Goal: Task Accomplishment & Management: Complete application form

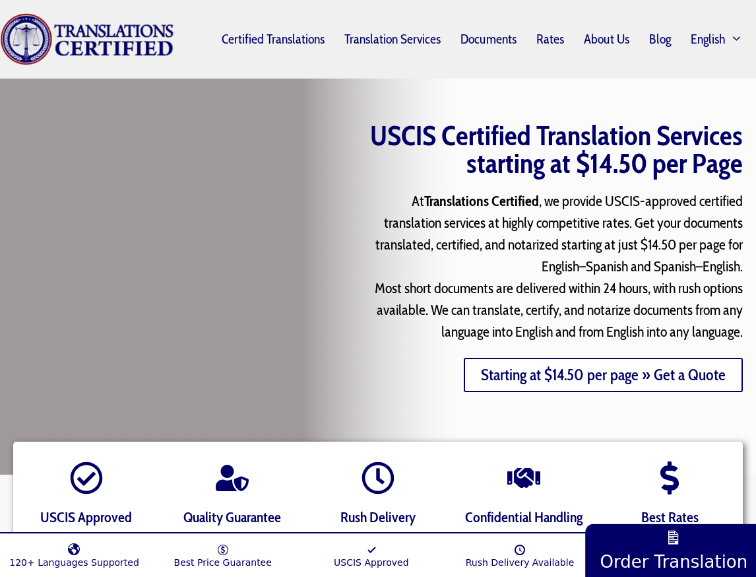
click at [640, 372] on link "Starting at $14.50 per page » Get a Quote" at bounding box center [603, 375] width 279 height 34
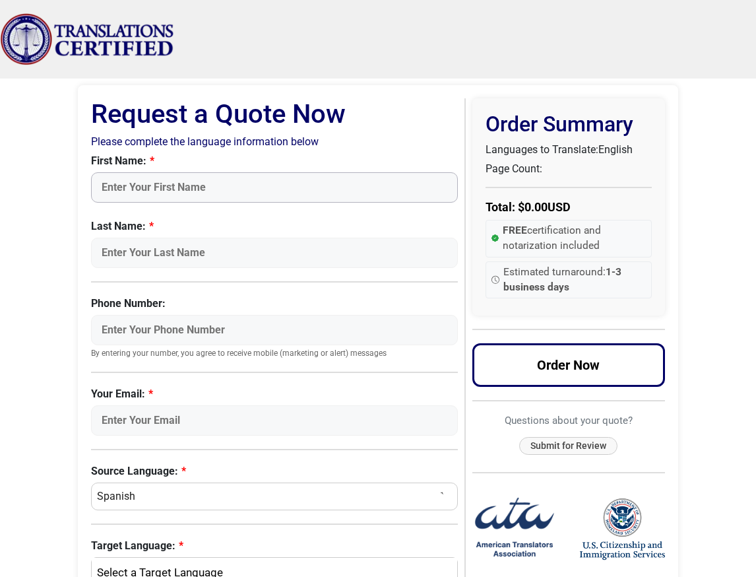
click at [174, 187] on input "First Name:" at bounding box center [274, 187] width 367 height 30
type input "r"
type input "Rubi"
type input "Ellis Chavez"
type input "5032707182"
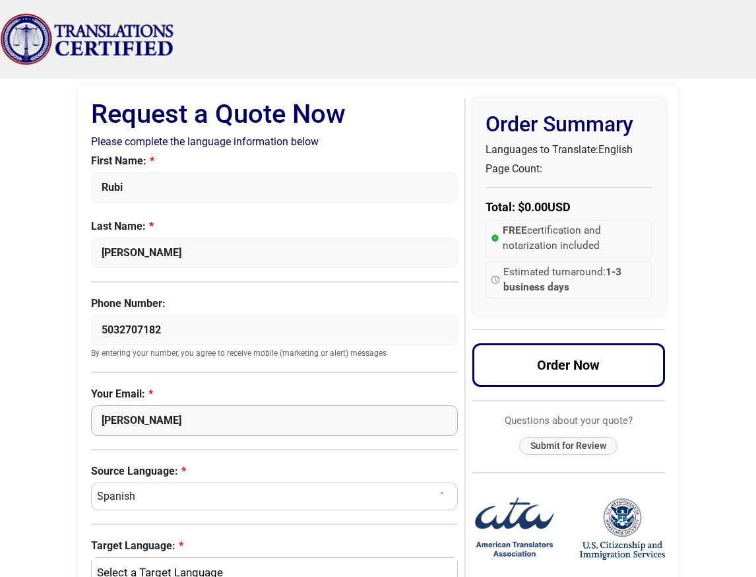
type input "chavezrubi7@gmail.com"
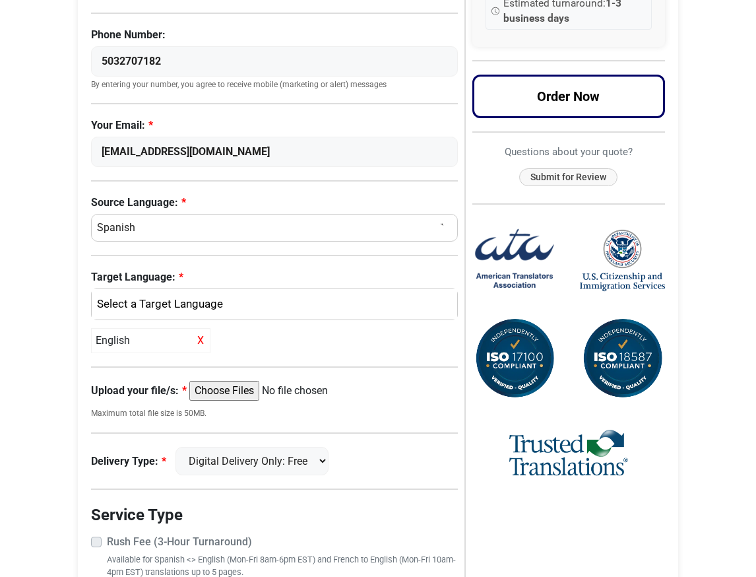
scroll to position [271, 0]
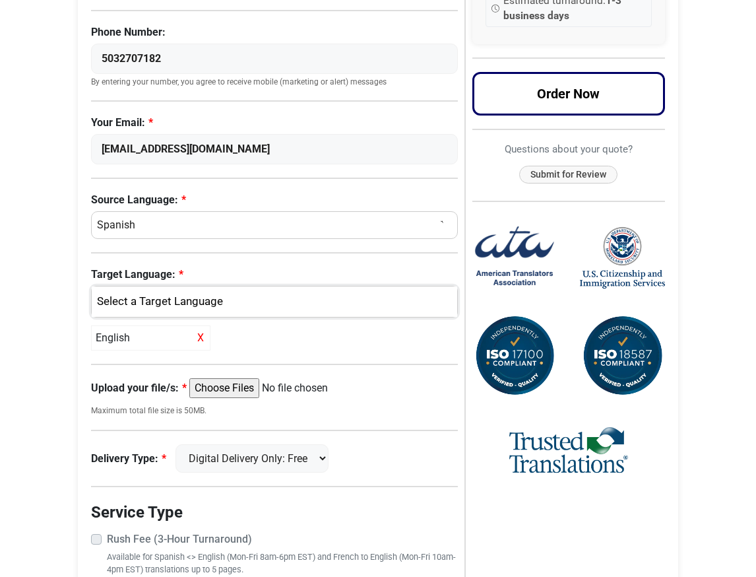
click at [183, 301] on div "English" at bounding box center [271, 301] width 346 height 17
click at [132, 362] on span "English" at bounding box center [125, 366] width 34 height 16
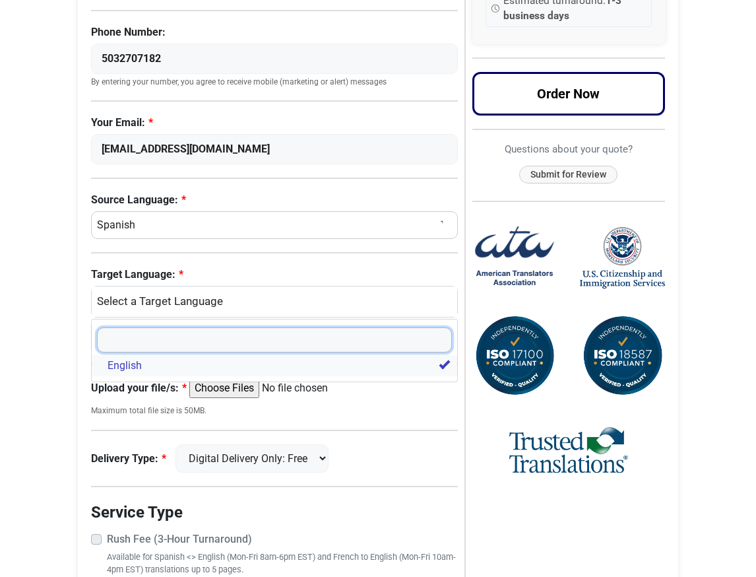
select select
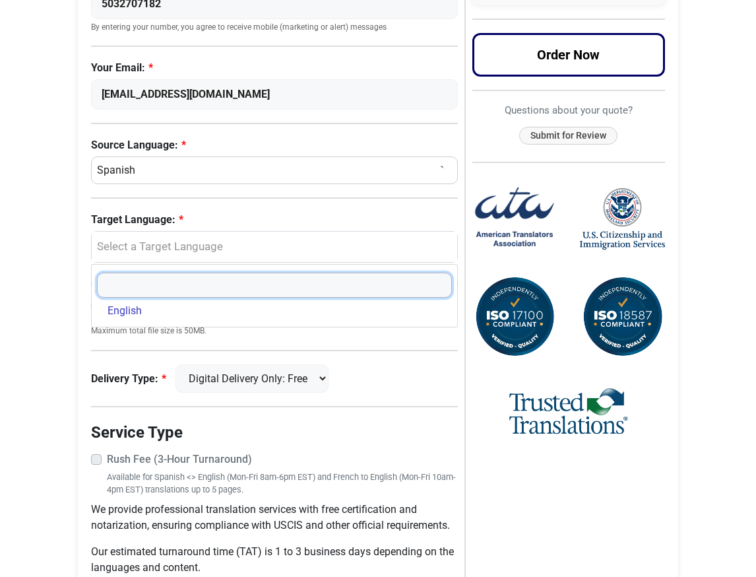
scroll to position [353, 0]
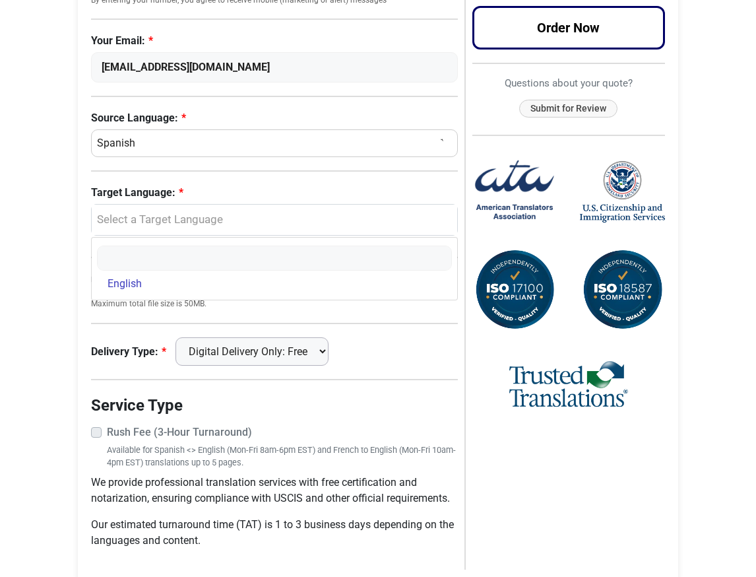
click at [239, 352] on select "Digital Delivery Only: Free FedEx 2 Day: $15" at bounding box center [251, 351] width 153 height 28
click at [182, 337] on select "Digital Delivery Only: Free FedEx 2 Day: $15" at bounding box center [251, 351] width 153 height 28
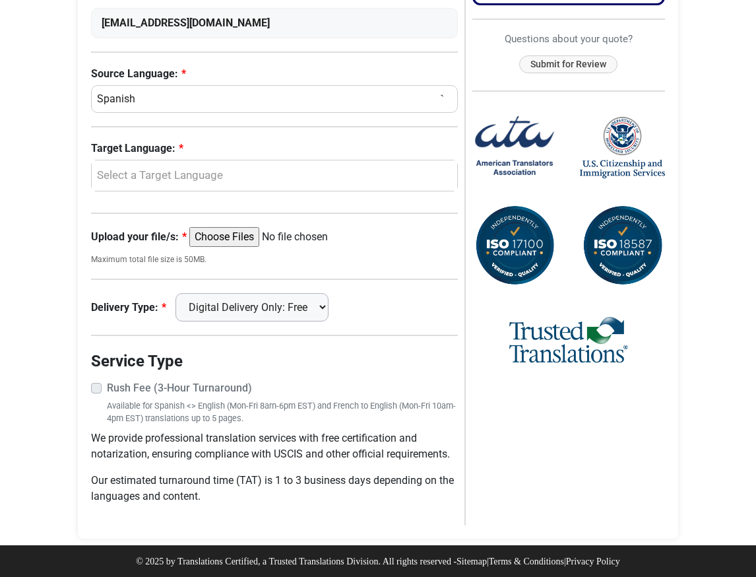
scroll to position [400, 0]
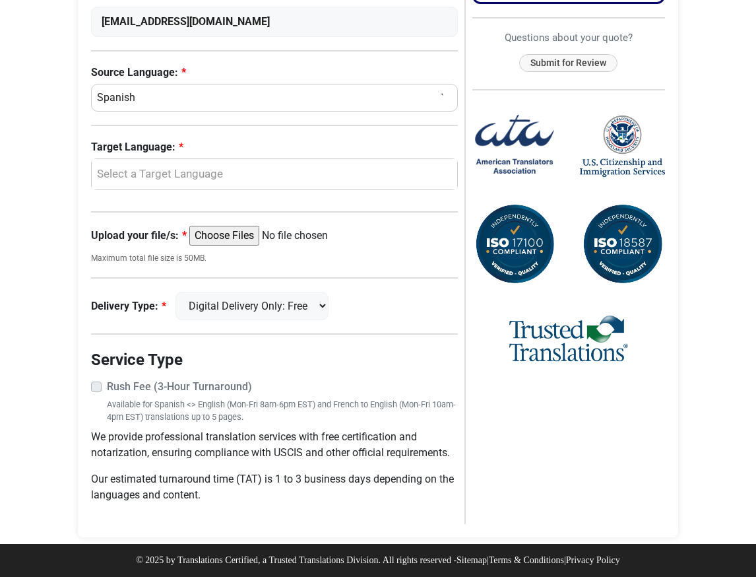
click at [212, 232] on input "Upload your file/s:" at bounding box center [290, 236] width 202 height 20
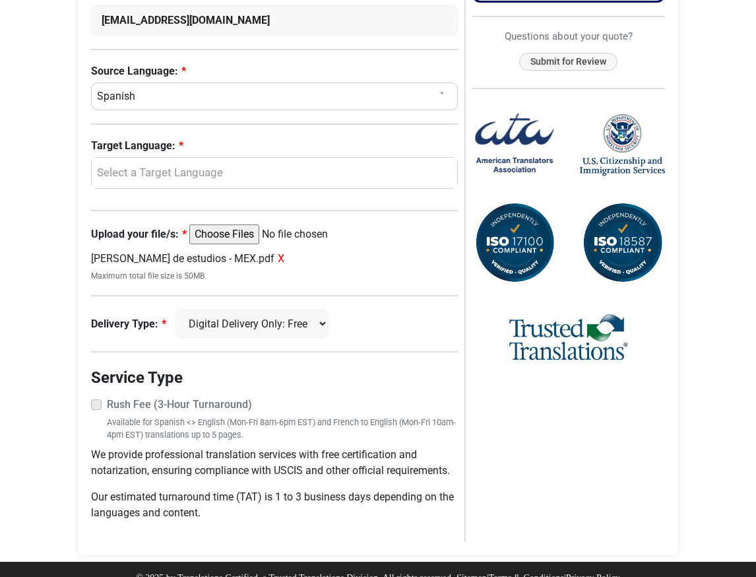
click at [232, 230] on input "Upload your file/s:" at bounding box center [290, 234] width 202 height 20
type input "C:\fakepath\Consulate Letter of Documents Issued - Rubi (002).pdf"
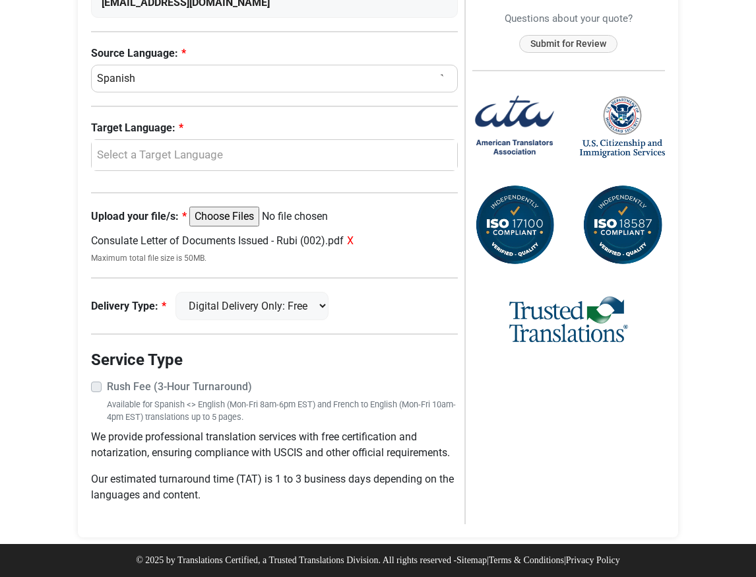
click at [107, 388] on label "Rush Fee (3-Hour Turnaround)" at bounding box center [282, 387] width 351 height 16
click at [107, 387] on label "Rush Fee (3-Hour Turnaround)" at bounding box center [282, 387] width 351 height 16
click at [487, 465] on div "Order Summary Languages to Translate: No languages selected Page Count: 1 Total…" at bounding box center [564, 102] width 201 height 843
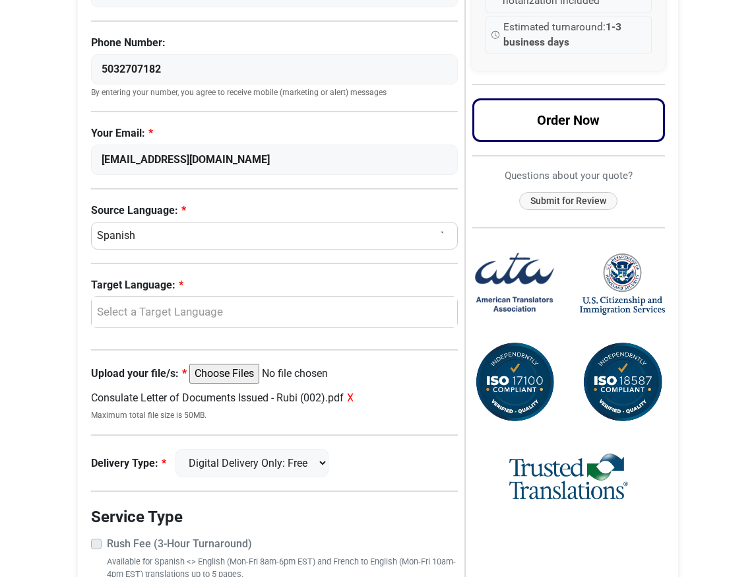
scroll to position [262, 0]
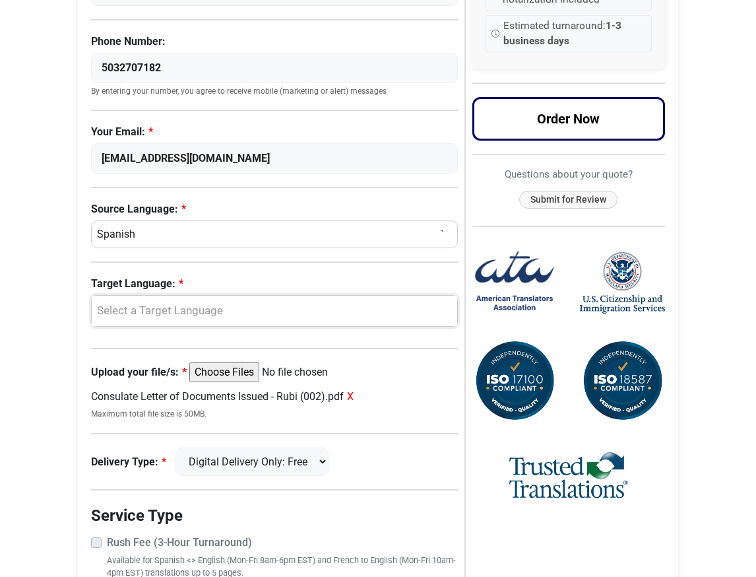
click at [286, 314] on div "Select a Target Language" at bounding box center [271, 310] width 346 height 17
click at [119, 375] on span "English" at bounding box center [125, 375] width 34 height 16
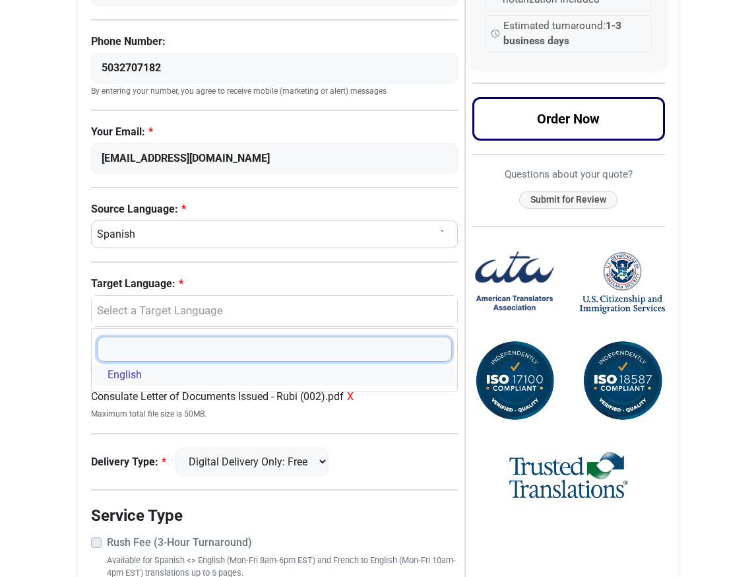
select select "English"
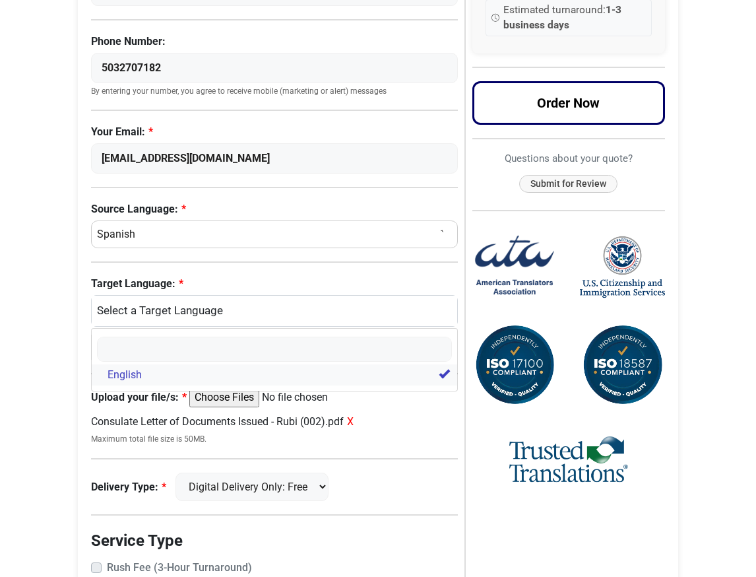
click at [334, 381] on link "English" at bounding box center [274, 374] width 365 height 21
select select
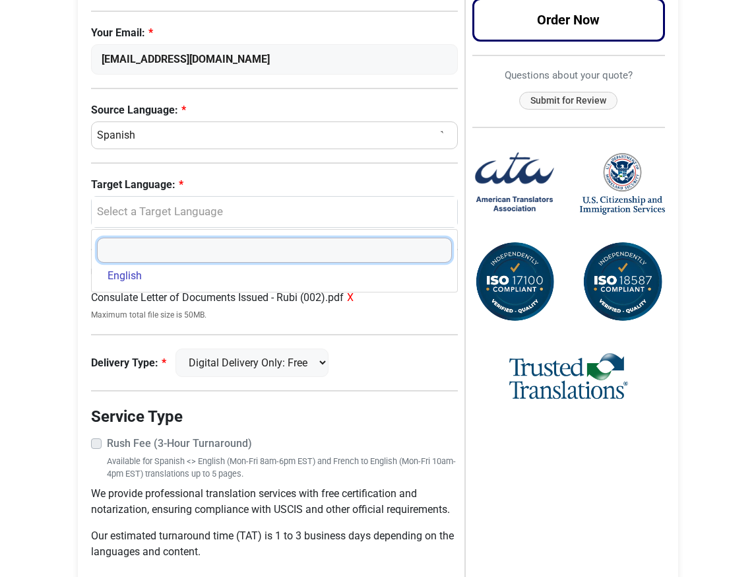
scroll to position [419, 0]
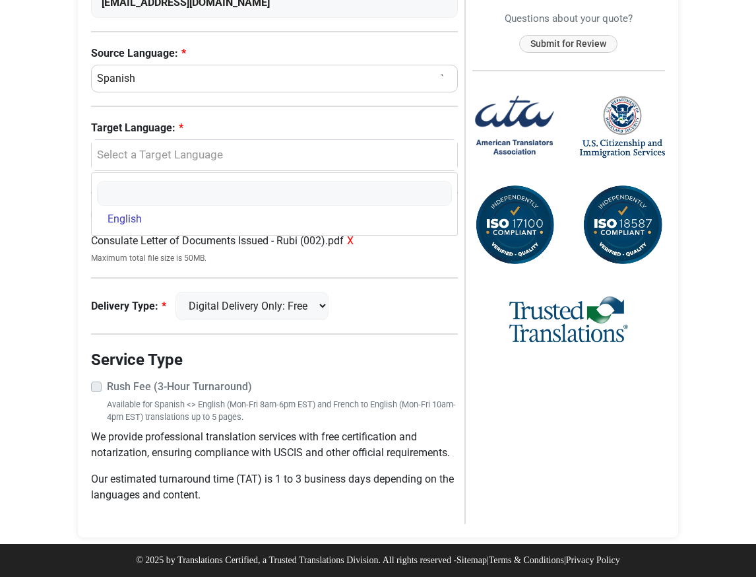
click at [413, 292] on div "Delivery Type: Digital Delivery Only: Free FedEx 2 Day: $15" at bounding box center [274, 306] width 367 height 28
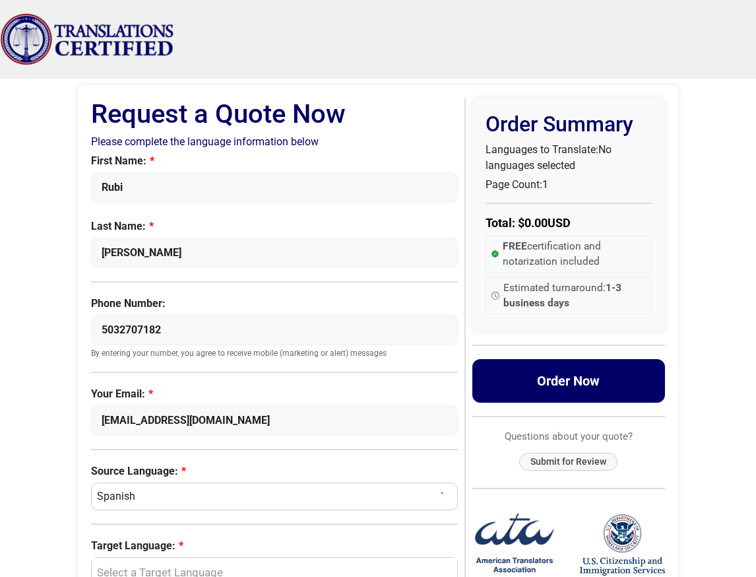
click at [551, 379] on button "Order Now" at bounding box center [568, 381] width 193 height 44
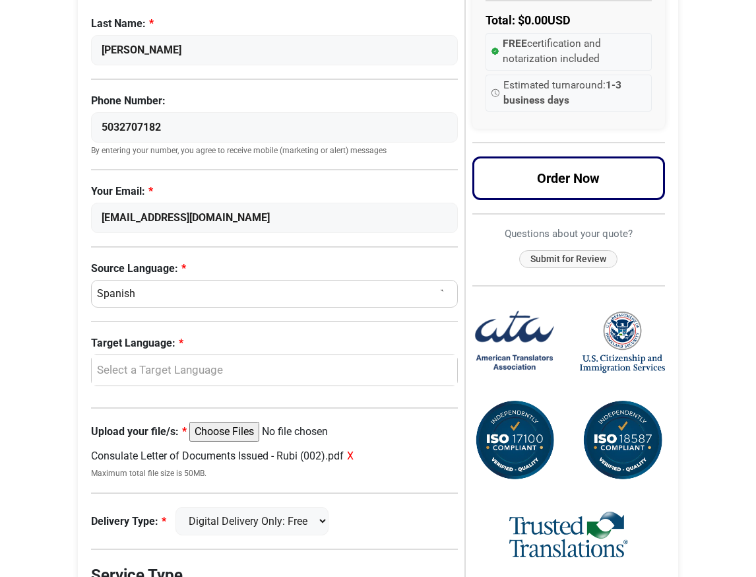
scroll to position [203, 0]
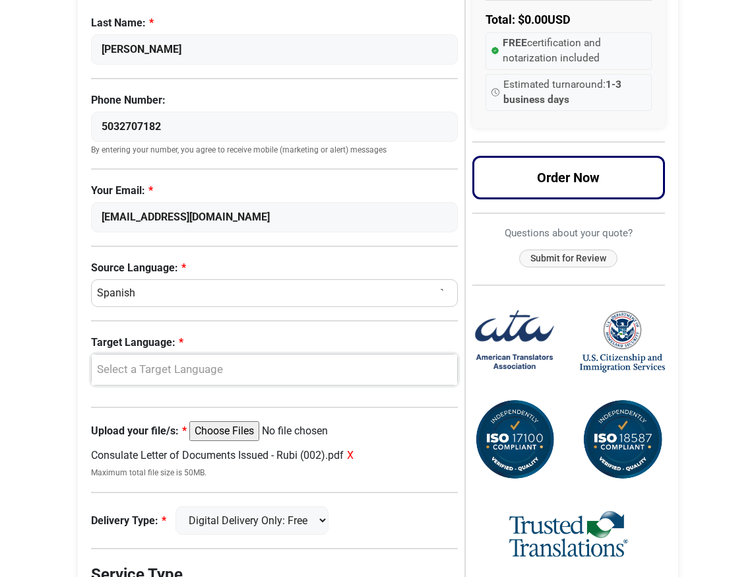
click at [129, 371] on div "Select a Target Language" at bounding box center [271, 369] width 346 height 17
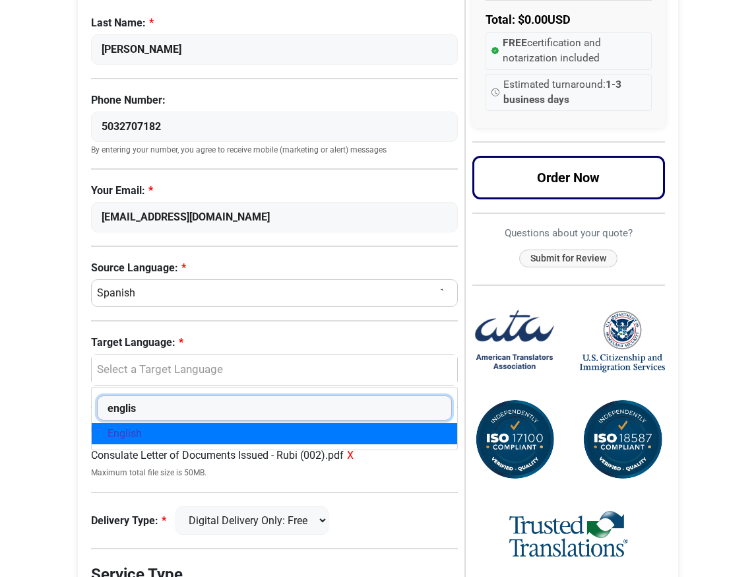
type input "english"
select select "English"
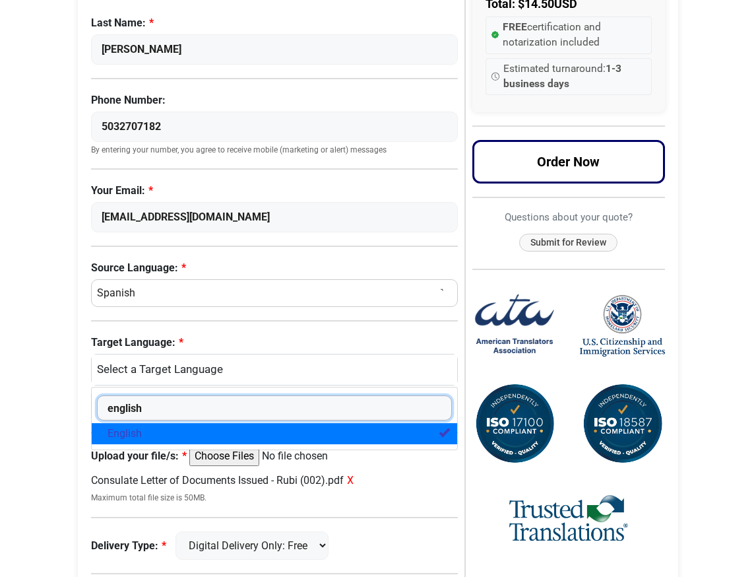
type input "english"
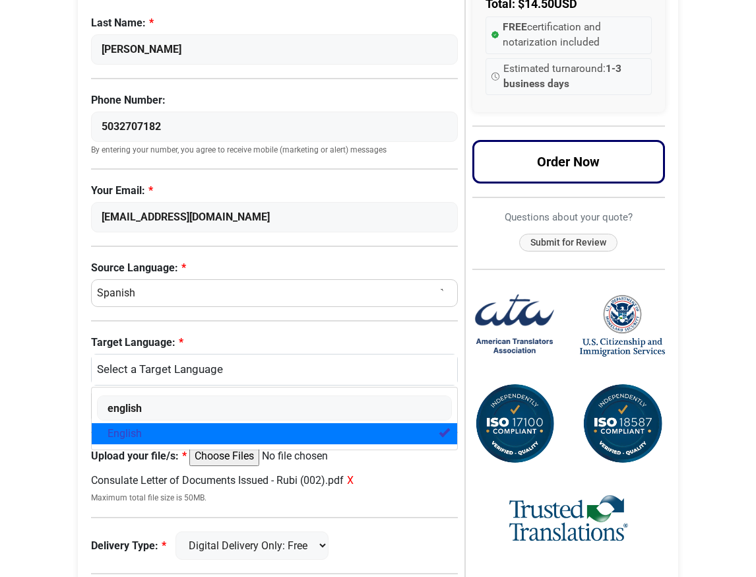
click at [133, 431] on span "English" at bounding box center [125, 434] width 34 height 16
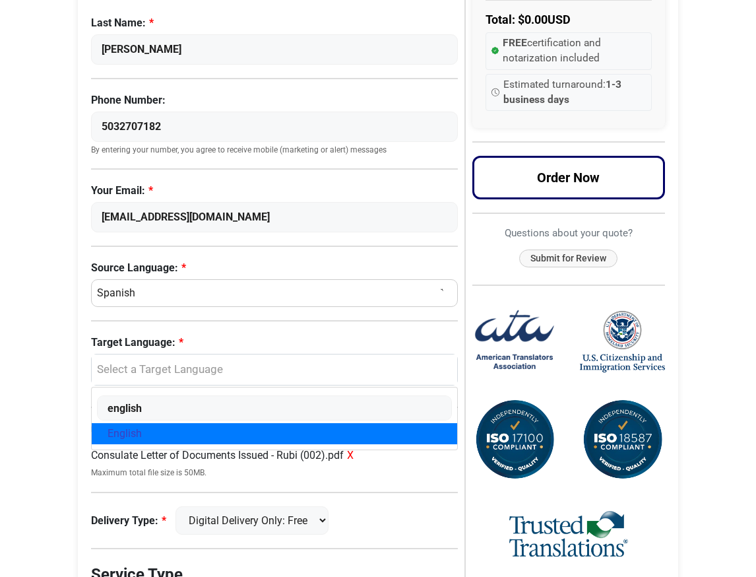
click at [125, 438] on span "English" at bounding box center [125, 434] width 34 height 16
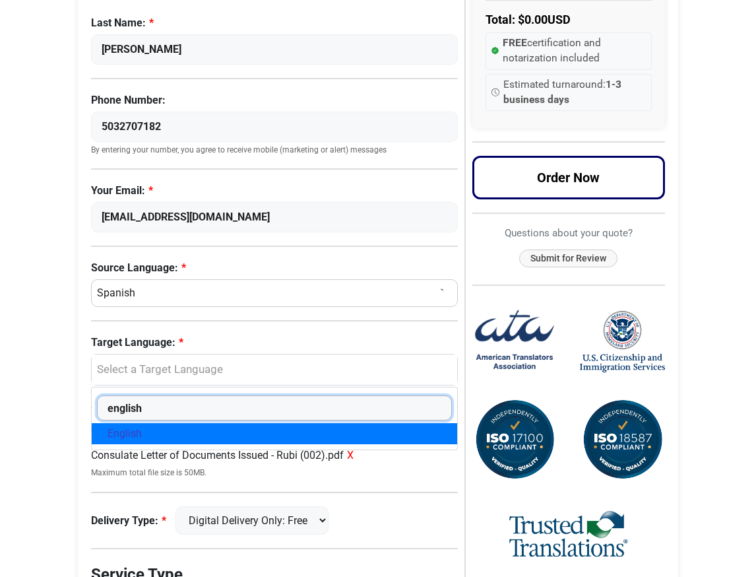
select select "English"
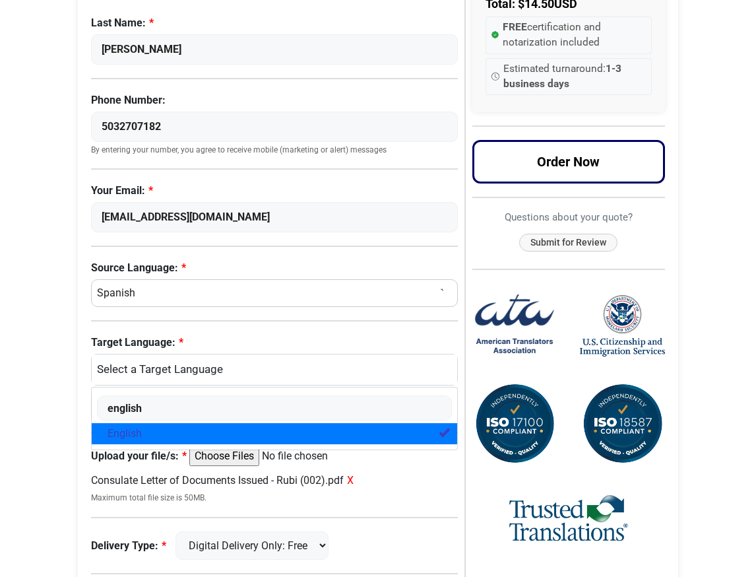
click at [393, 501] on small "Maximum total file size is 50MB." at bounding box center [274, 497] width 367 height 12
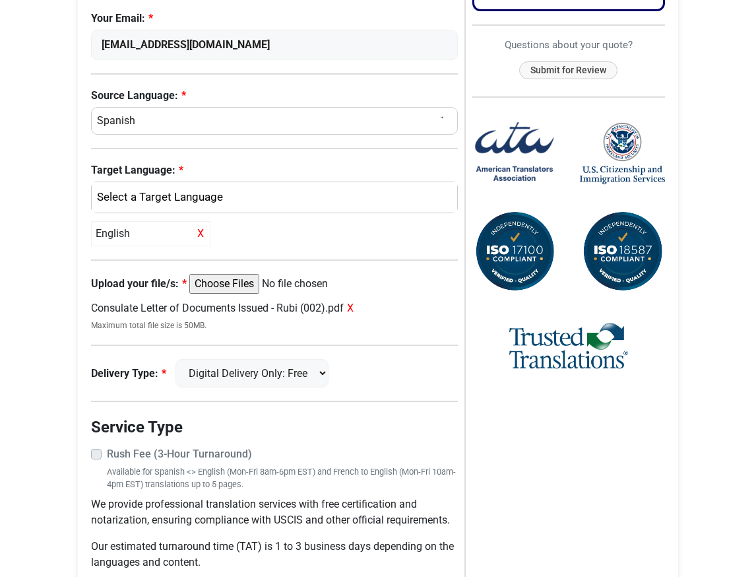
scroll to position [410, 0]
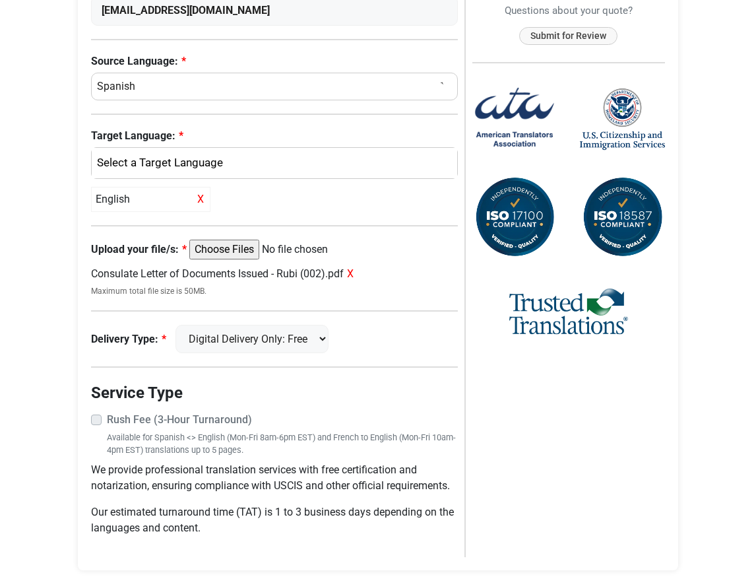
click at [232, 255] on input "Upload your file/s:" at bounding box center [290, 249] width 202 height 20
type input "C:\fakepath\Consulate Letter of Documents Issued - Rubi (002).pdf"
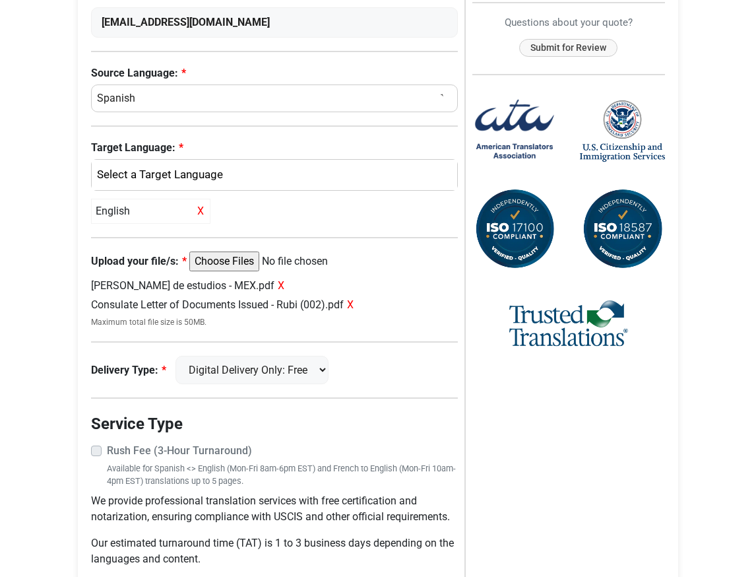
scroll to position [463, 0]
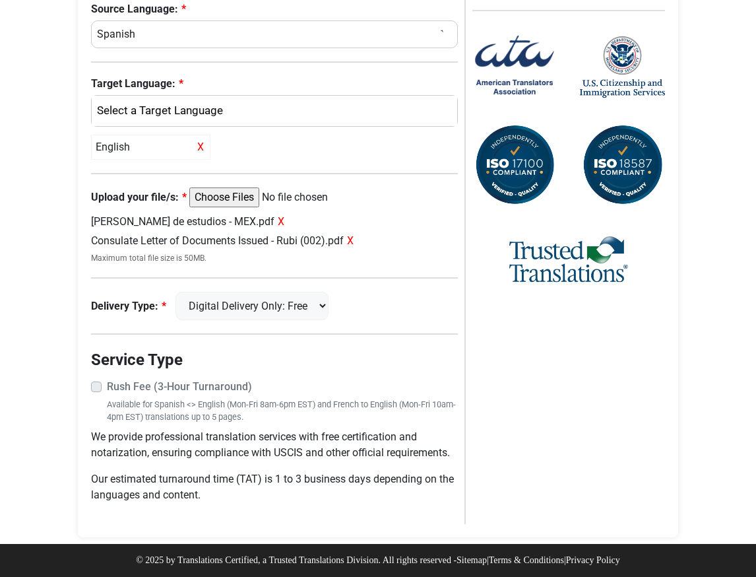
click at [353, 238] on span "X" at bounding box center [350, 240] width 7 height 13
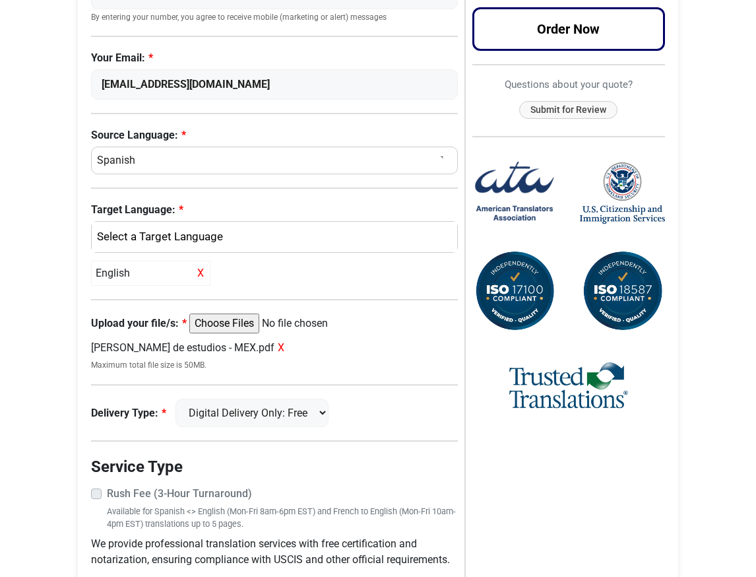
scroll to position [337, 0]
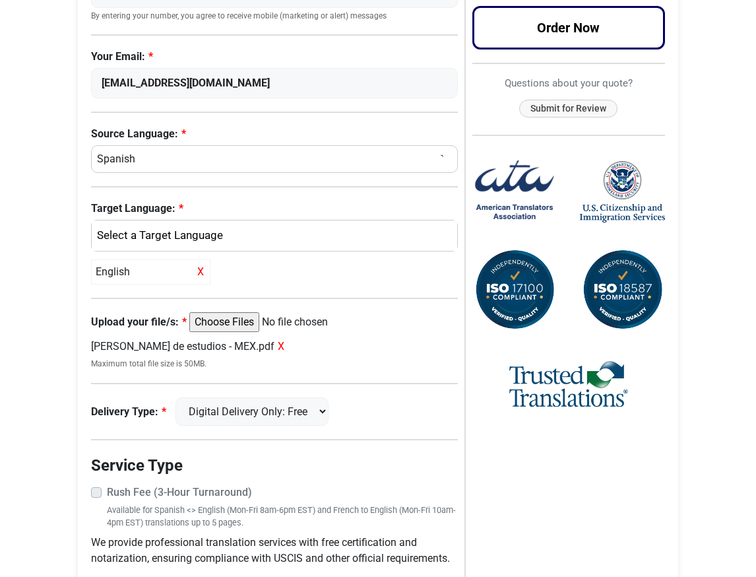
click at [253, 345] on div "Constancia de estudios - MEX.pdf X" at bounding box center [274, 346] width 367 height 16
click at [278, 347] on span "X" at bounding box center [281, 346] width 7 height 13
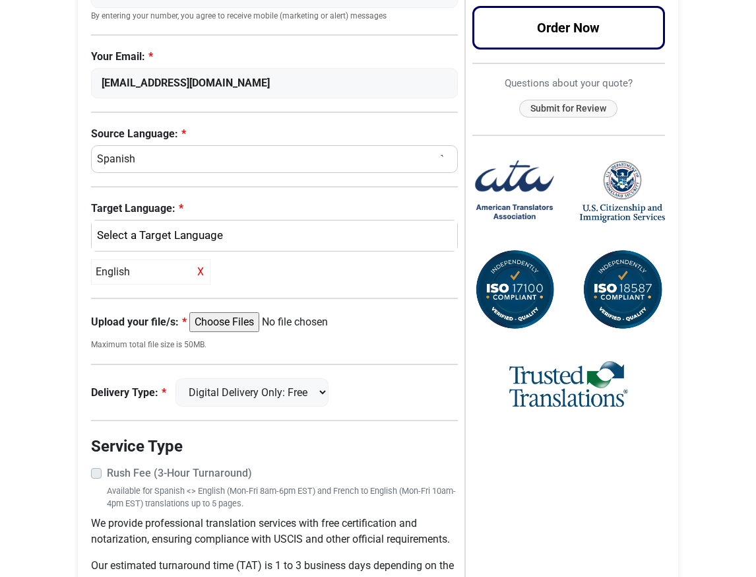
click at [231, 322] on input "Upload your file/s:" at bounding box center [290, 322] width 202 height 20
type input "C:\fakepath\Constancia de estudios - MEX.pdf"
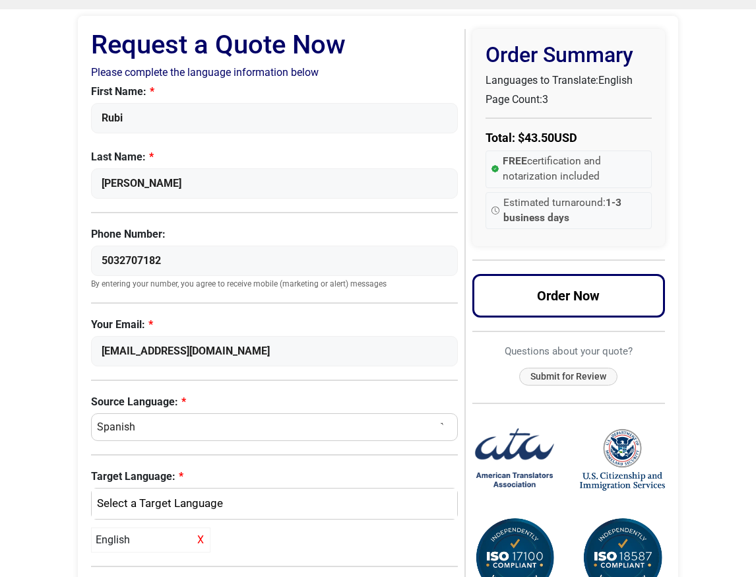
scroll to position [0, 0]
